Goal: Check status: Check status

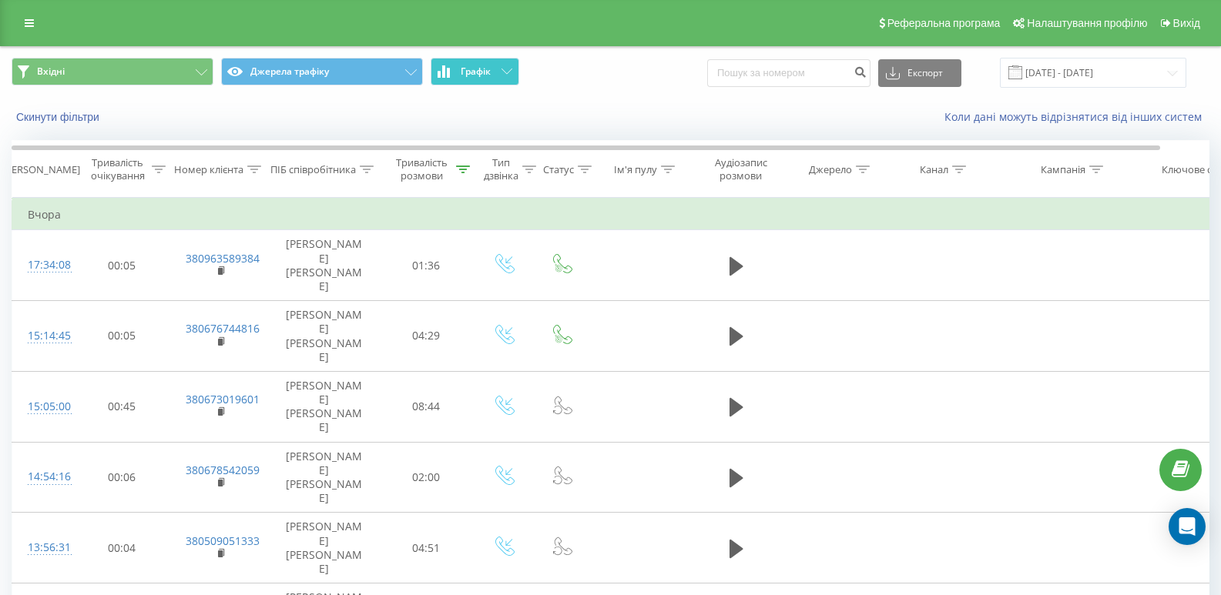
click at [454, 76] on button "Графік" at bounding box center [475, 72] width 89 height 28
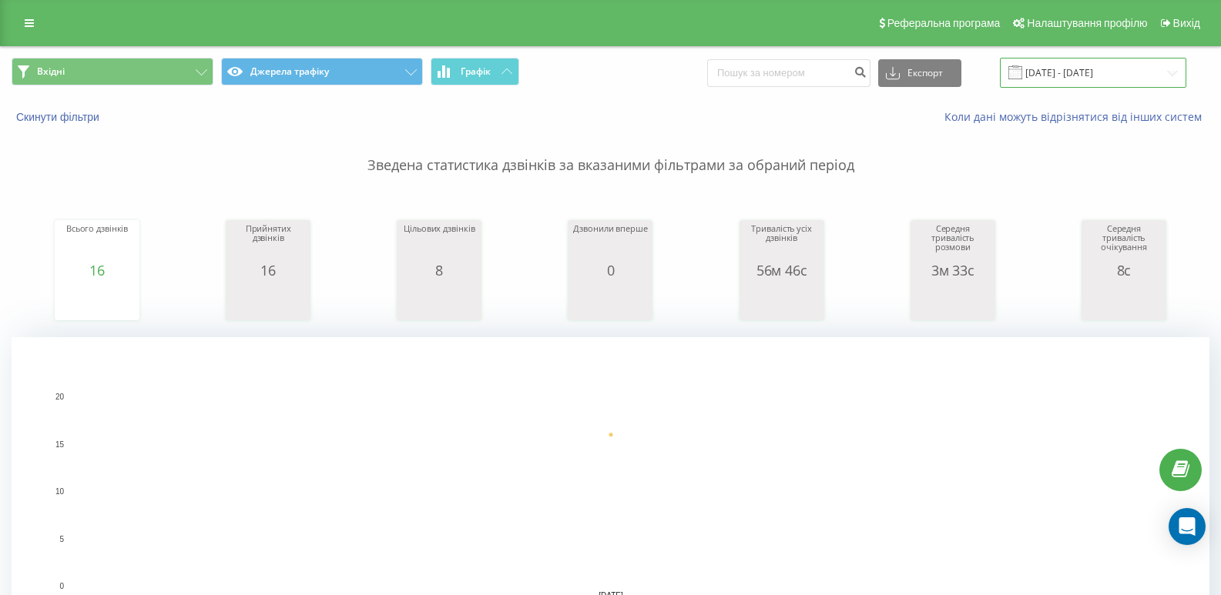
click at [1098, 72] on input "[DATE] - [DATE]" at bounding box center [1093, 73] width 186 height 30
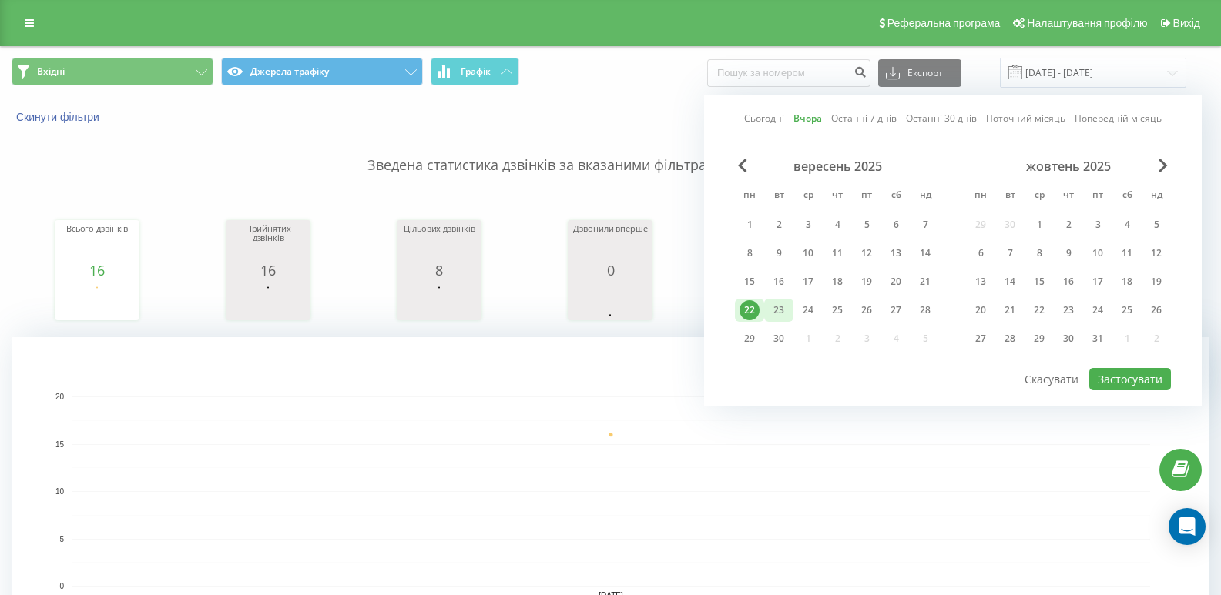
click at [779, 301] on div "23" at bounding box center [779, 310] width 20 height 20
click at [1159, 377] on button "Застосувати" at bounding box center [1130, 379] width 82 height 22
type input "[DATE] - [DATE]"
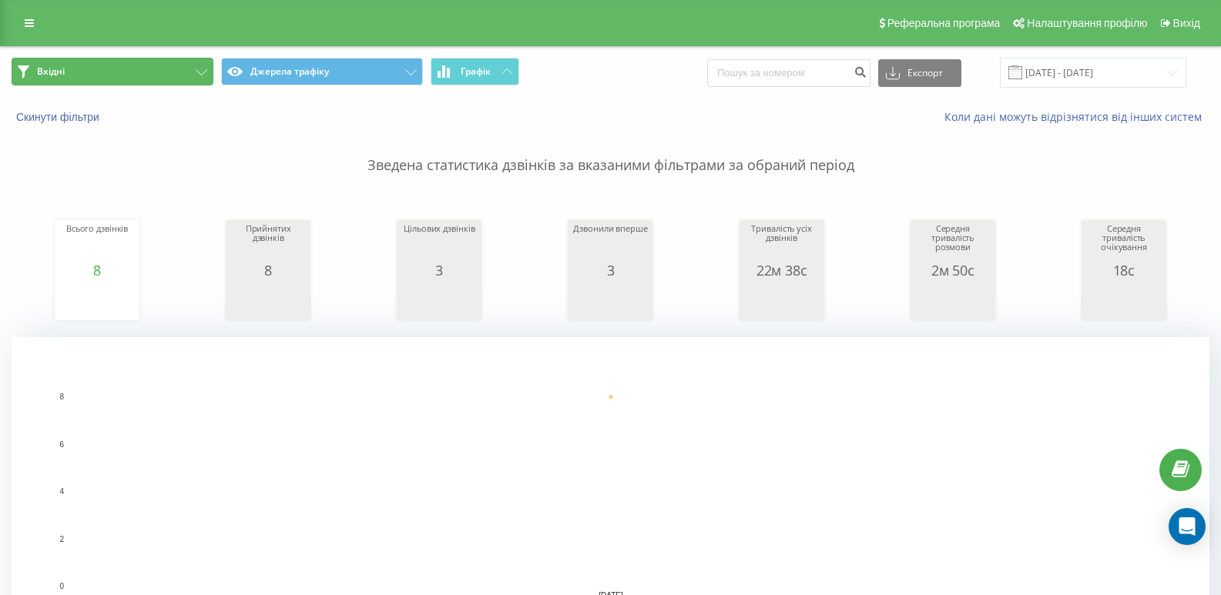
click at [164, 69] on button "Вхідні" at bounding box center [113, 72] width 202 height 28
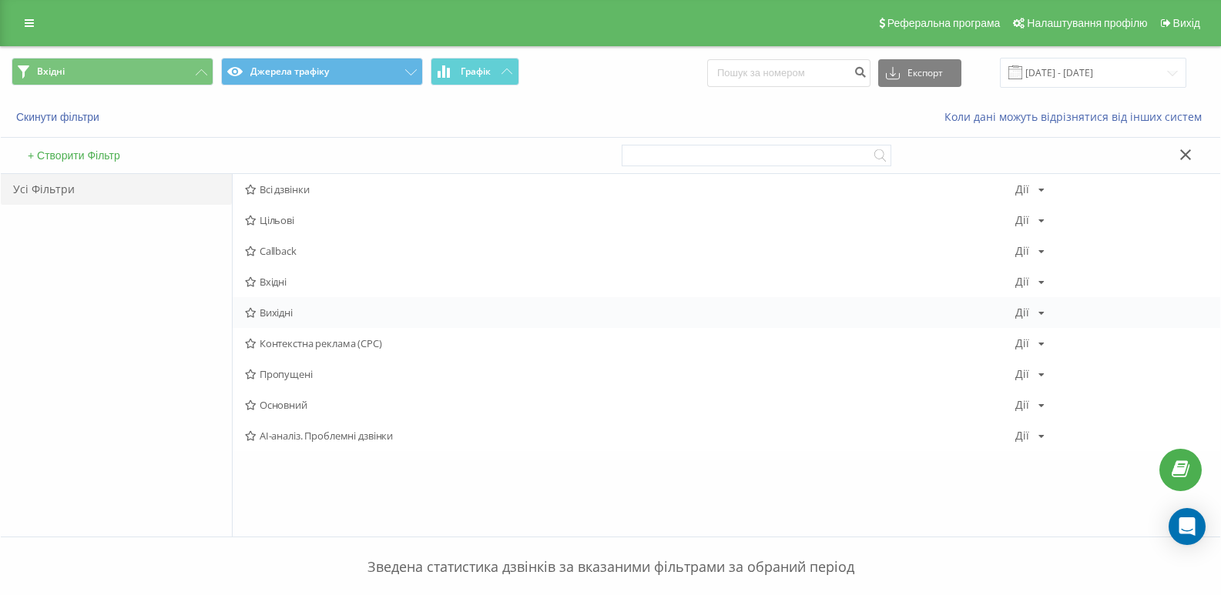
click at [286, 307] on span "Вихідні" at bounding box center [630, 312] width 770 height 11
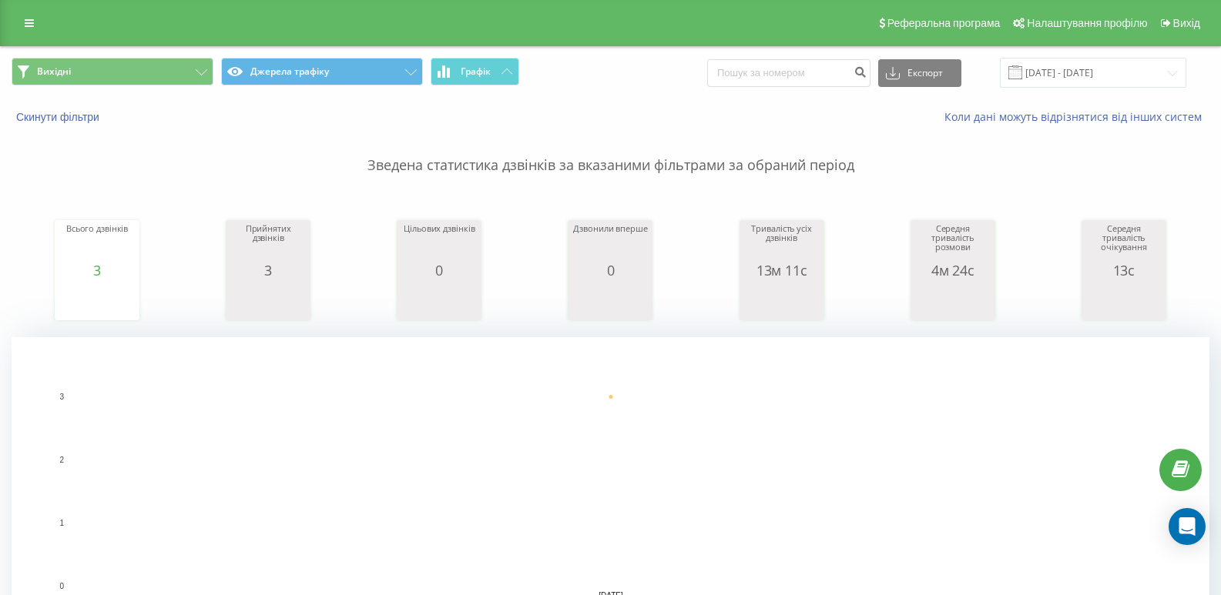
click at [157, 55] on div "[PERSON_NAME] трафіку Графік Експорт .csv .xls .xlsx [DATE] - [DATE]" at bounding box center [610, 73] width 1219 height 52
click at [163, 63] on button "Вихідні" at bounding box center [113, 72] width 202 height 28
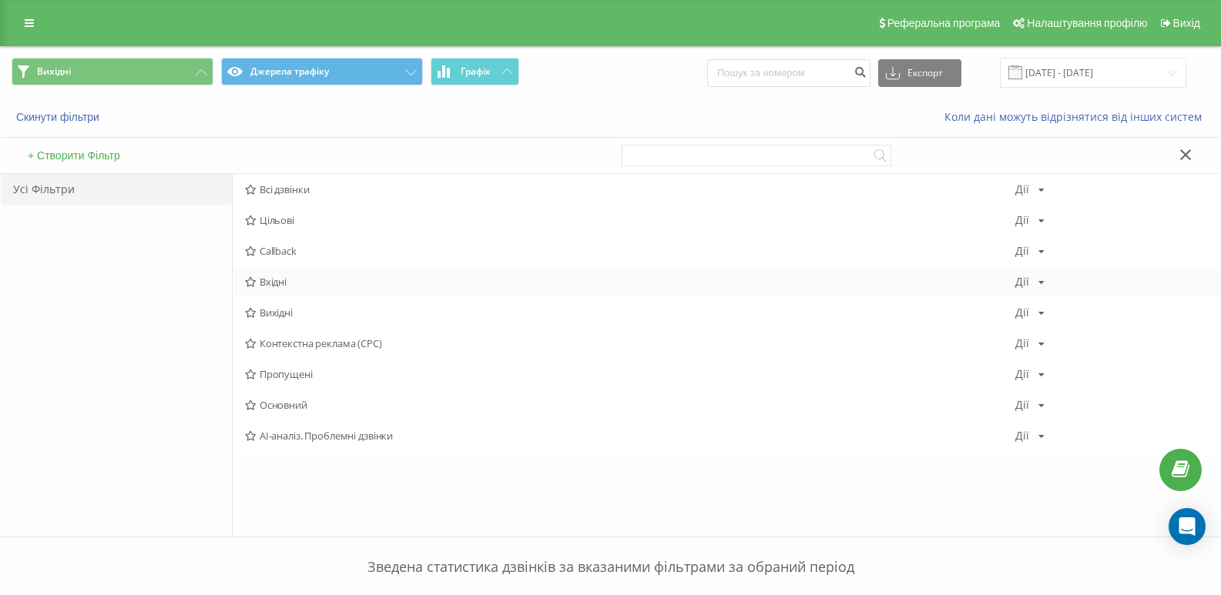
click at [280, 286] on span "Вхідні" at bounding box center [630, 281] width 770 height 11
